Goal: Task Accomplishment & Management: Complete application form

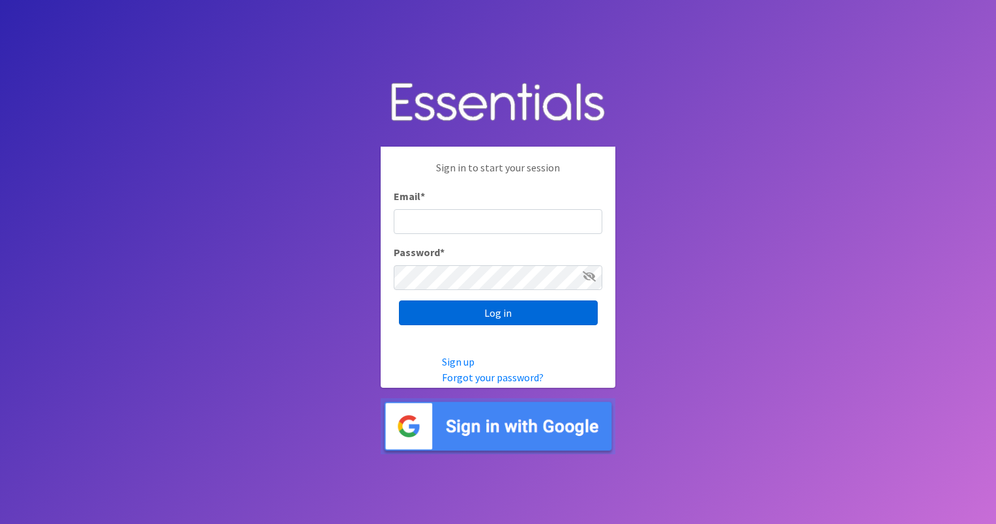
type input "[EMAIL_ADDRESS][DOMAIN_NAME]"
click at [500, 311] on input "Log in" at bounding box center [498, 312] width 199 height 25
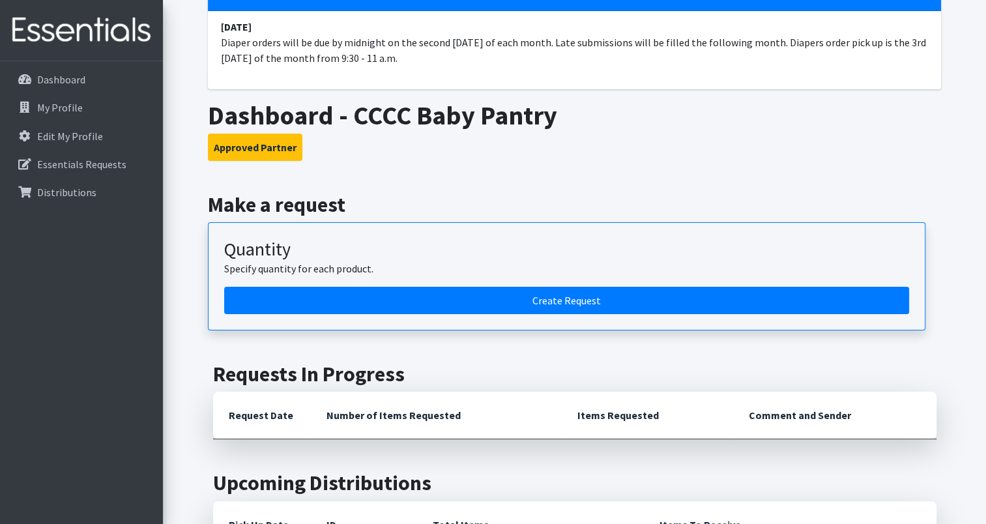
scroll to position [130, 0]
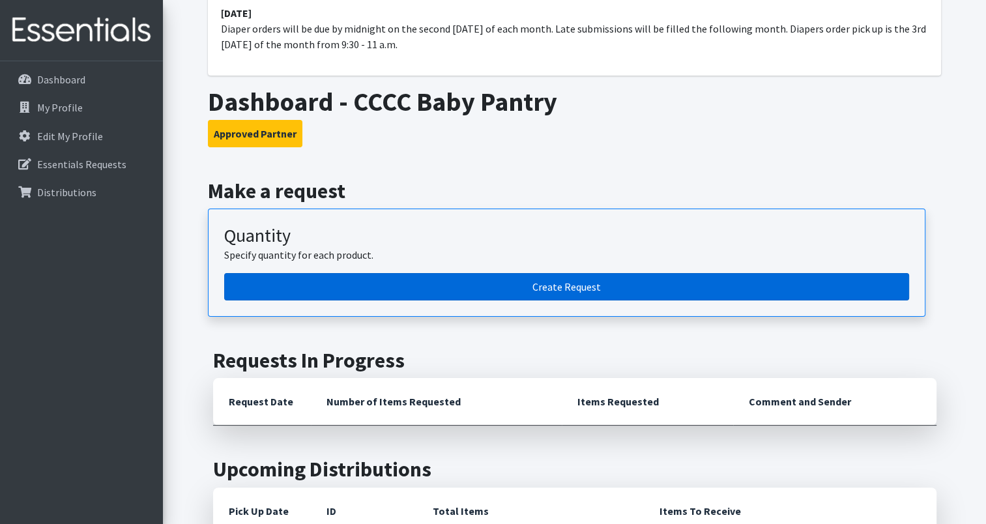
click at [550, 282] on link "Create Request" at bounding box center [566, 286] width 685 height 27
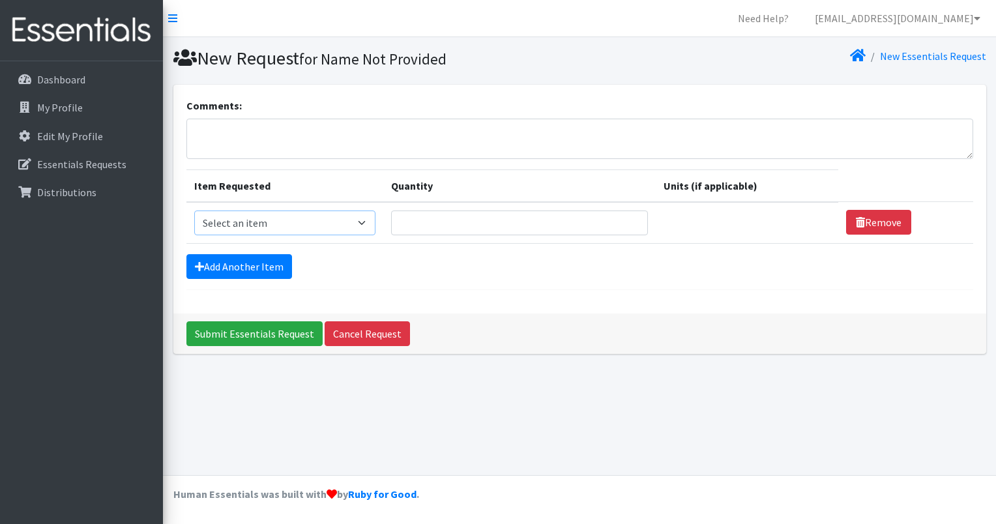
click at [369, 222] on select "Select an item Baby Wipes Diapers (Newborn). Diapers (Size 1) Diapers (Size 2) …" at bounding box center [285, 222] width 182 height 25
select select "11523"
click at [194, 210] on select "Select an item Baby Wipes Diapers (Newborn). Diapers (Size 1) Diapers (Size 2) …" at bounding box center [285, 222] width 182 height 25
click at [453, 216] on input "Quantity" at bounding box center [519, 222] width 257 height 25
type input "24"
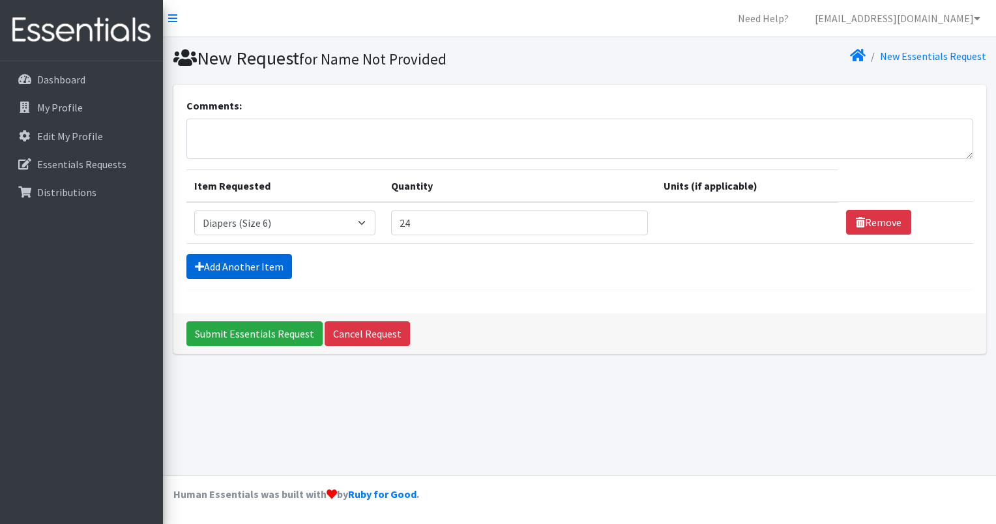
click at [258, 265] on link "Add Another Item" at bounding box center [239, 266] width 106 height 25
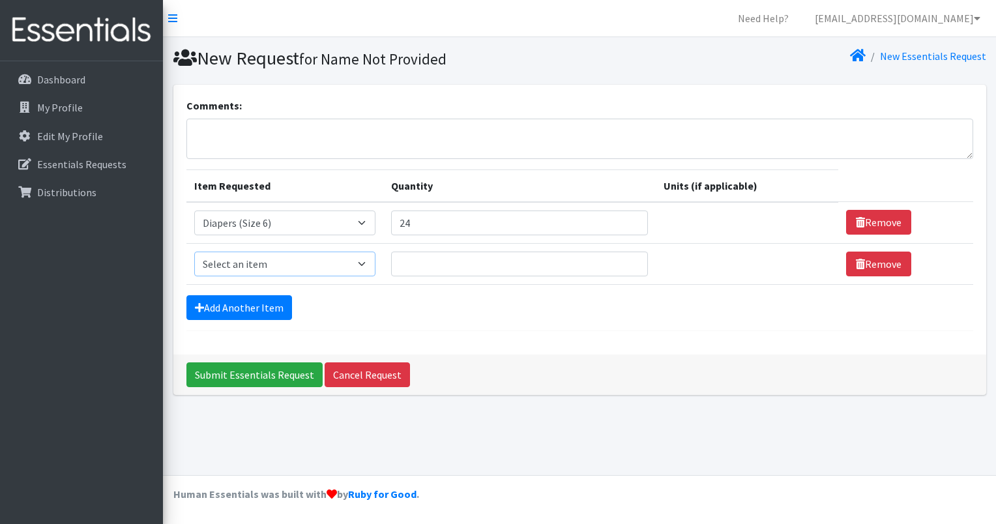
click at [364, 260] on select "Select an item Baby Wipes Diapers (Newborn). Diapers (Size 1) Diapers (Size 2) …" at bounding box center [285, 263] width 182 height 25
select select "14678"
click at [194, 251] on select "Select an item Baby Wipes Diapers (Newborn). Diapers (Size 1) Diapers (Size 2) …" at bounding box center [285, 263] width 182 height 25
click at [422, 265] on input "Quantity" at bounding box center [519, 263] width 257 height 25
type input "40"
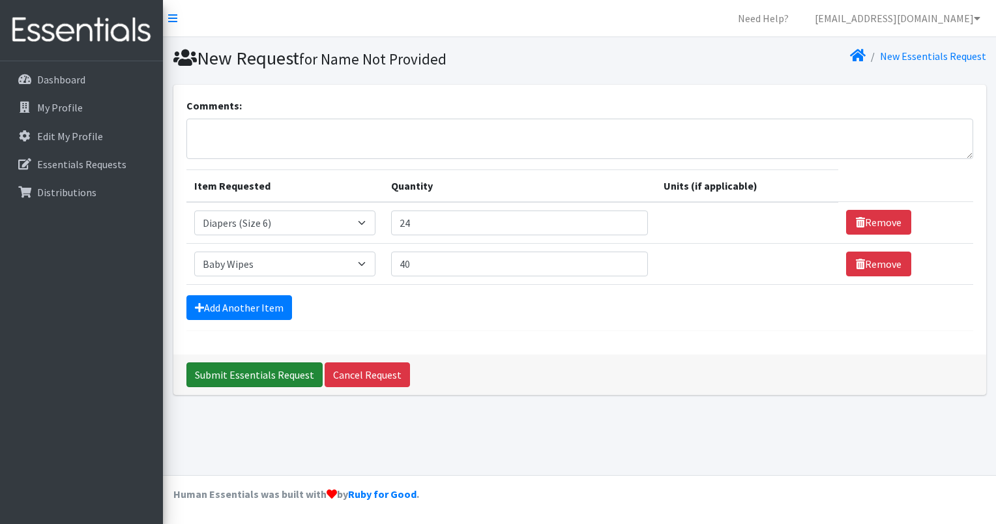
click at [253, 368] on input "Submit Essentials Request" at bounding box center [254, 374] width 136 height 25
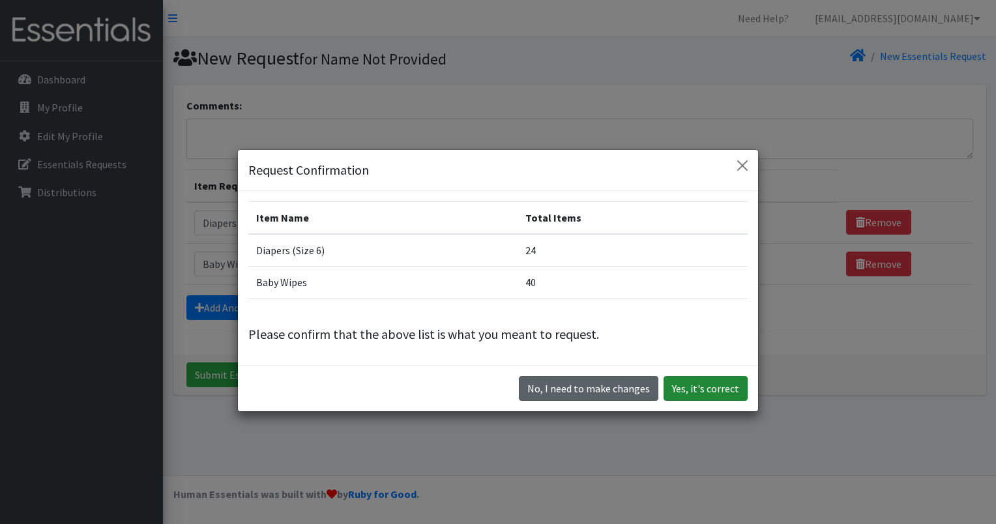
drag, startPoint x: 555, startPoint y: 380, endPoint x: 683, endPoint y: 378, distance: 128.4
click at [683, 378] on div "No, I need to make changes Yes, it's correct" at bounding box center [498, 388] width 520 height 46
click at [693, 379] on button "Yes, it's correct" at bounding box center [705, 388] width 84 height 25
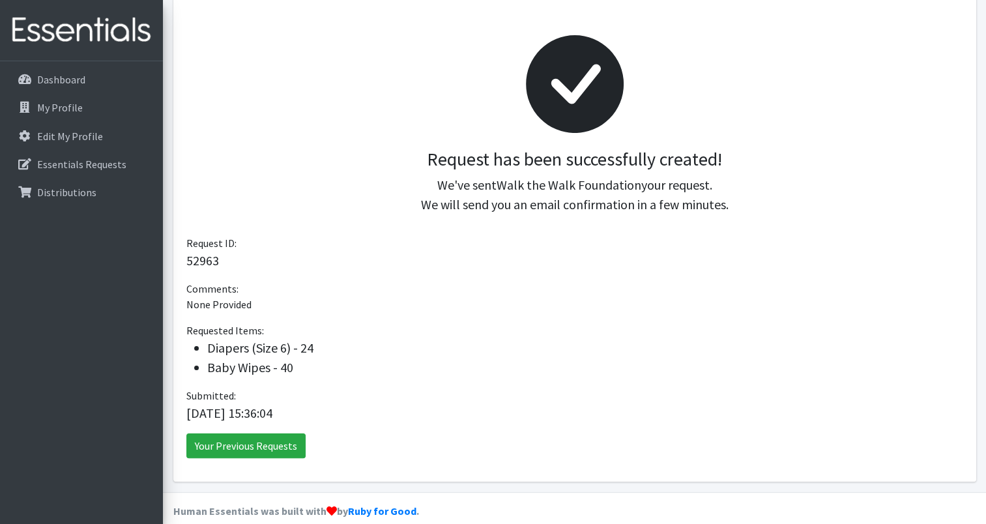
scroll to position [178, 0]
